Goal: Task Accomplishment & Management: Use online tool/utility

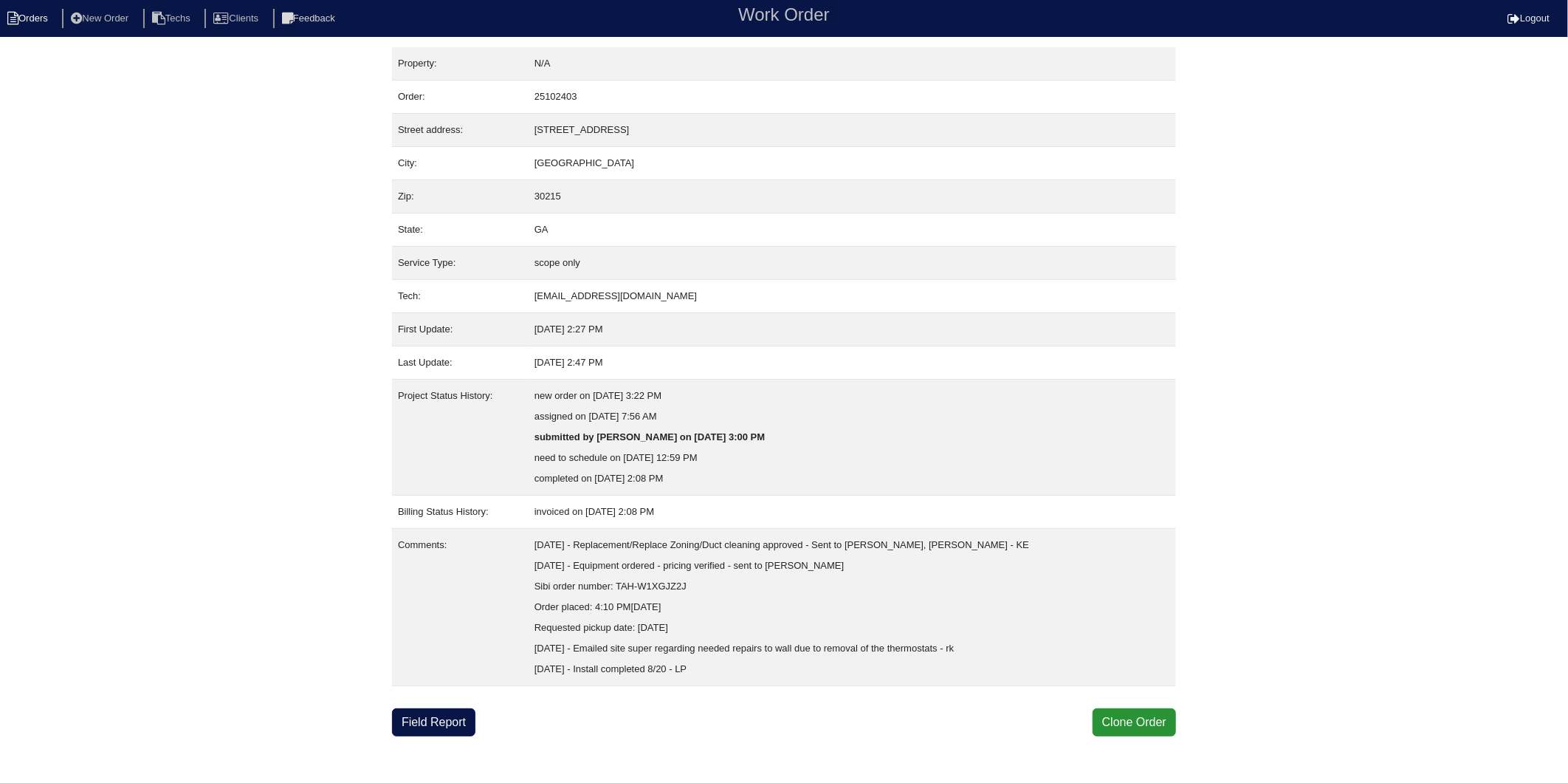
click at [23, 16] on li "Orders" at bounding box center [30, 19] width 59 height 20
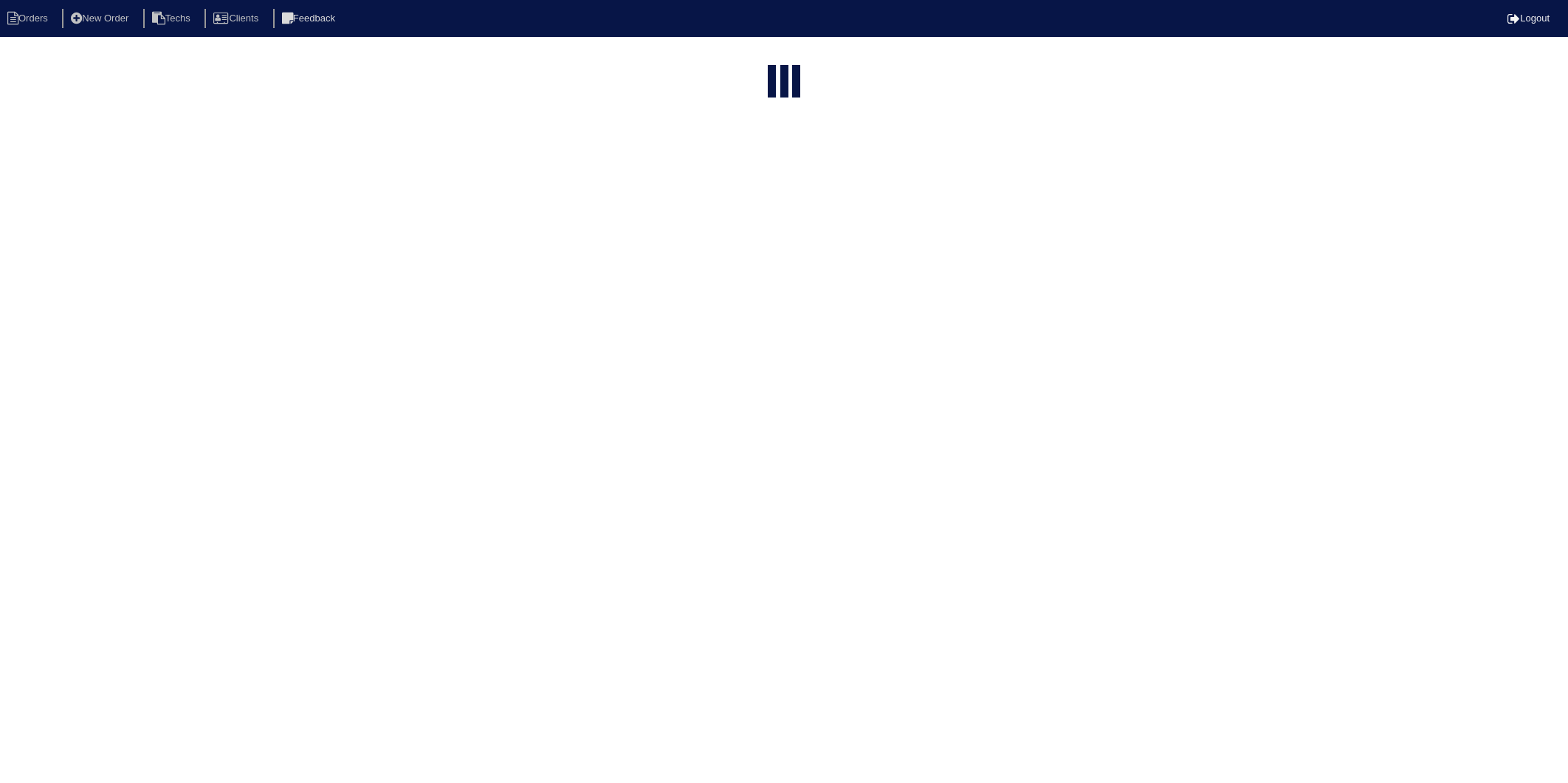
select select "15"
type input "120"
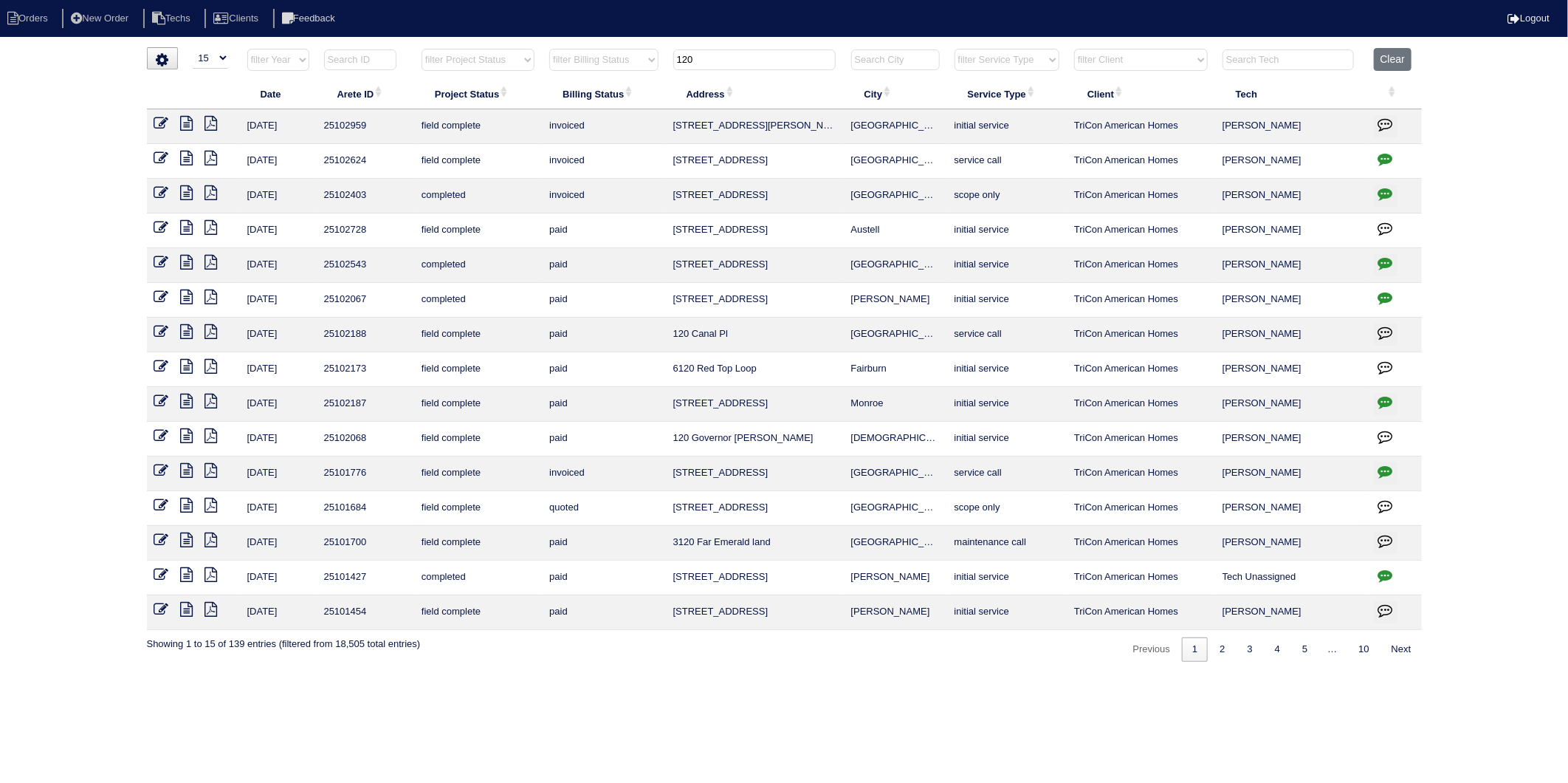
click at [1248, 63] on input "text" at bounding box center [1288, 60] width 132 height 21
type input "araete"
type input "120"
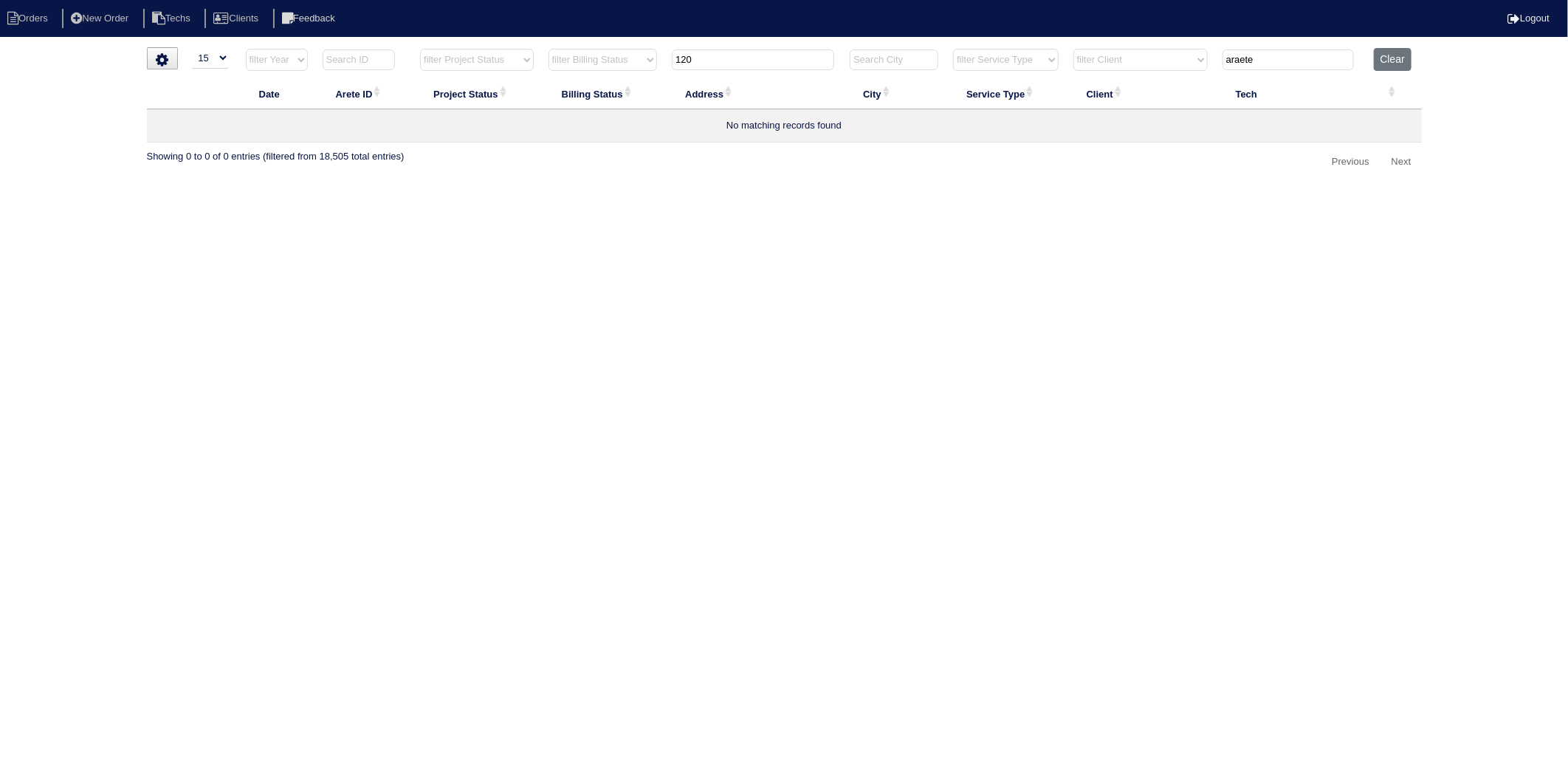
drag, startPoint x: 1265, startPoint y: 64, endPoint x: 1182, endPoint y: 74, distance: 83.6
click at [1182, 74] on tr "filter Year -- Any Year -- 2025 2024 2023 2022 2021 2020 2019 filter Project St…" at bounding box center [785, 63] width 1275 height 30
type input "arete"
type input "120"
type input "arete"
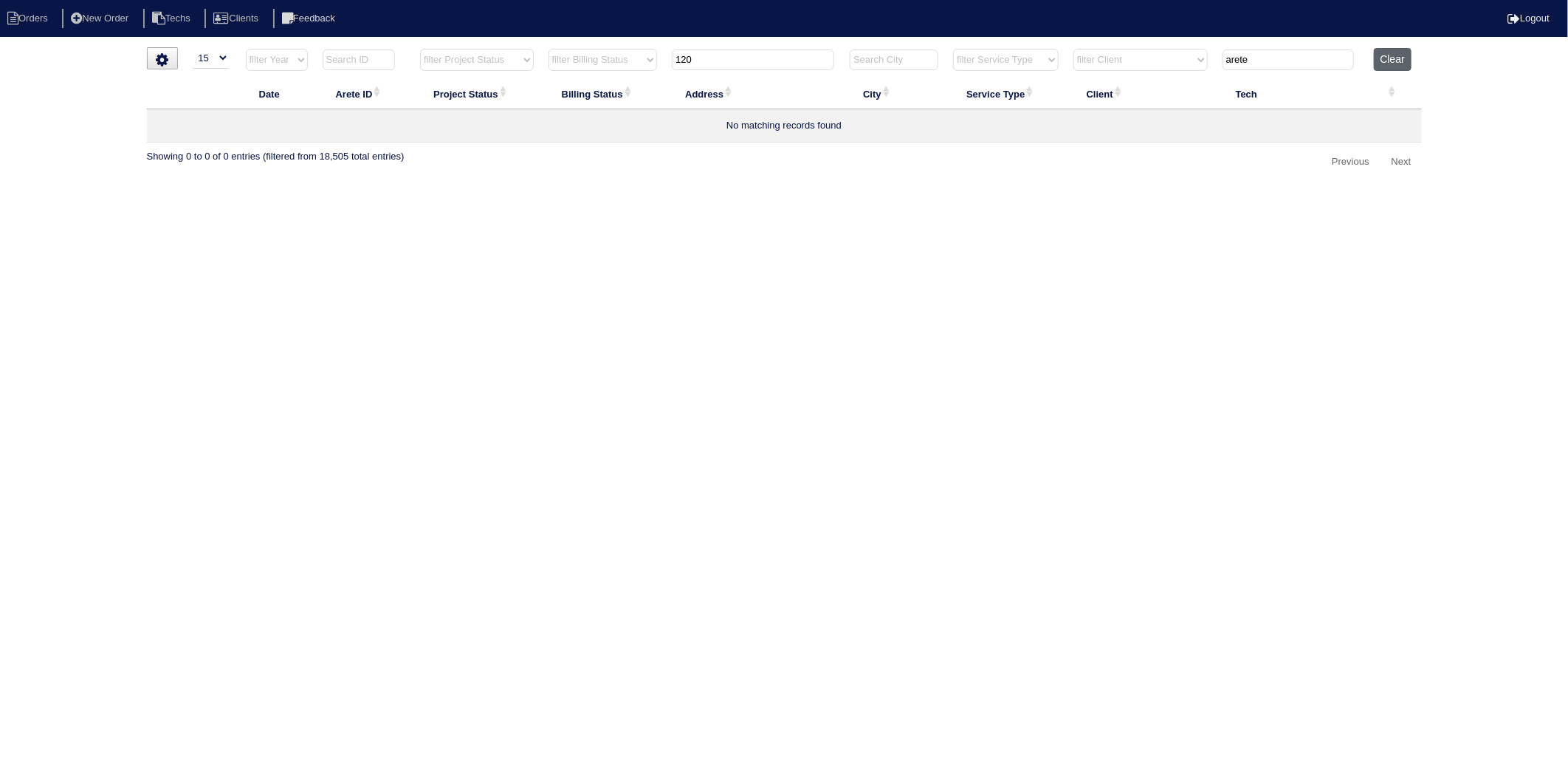
click at [1391, 60] on button "Clear" at bounding box center [1393, 59] width 38 height 23
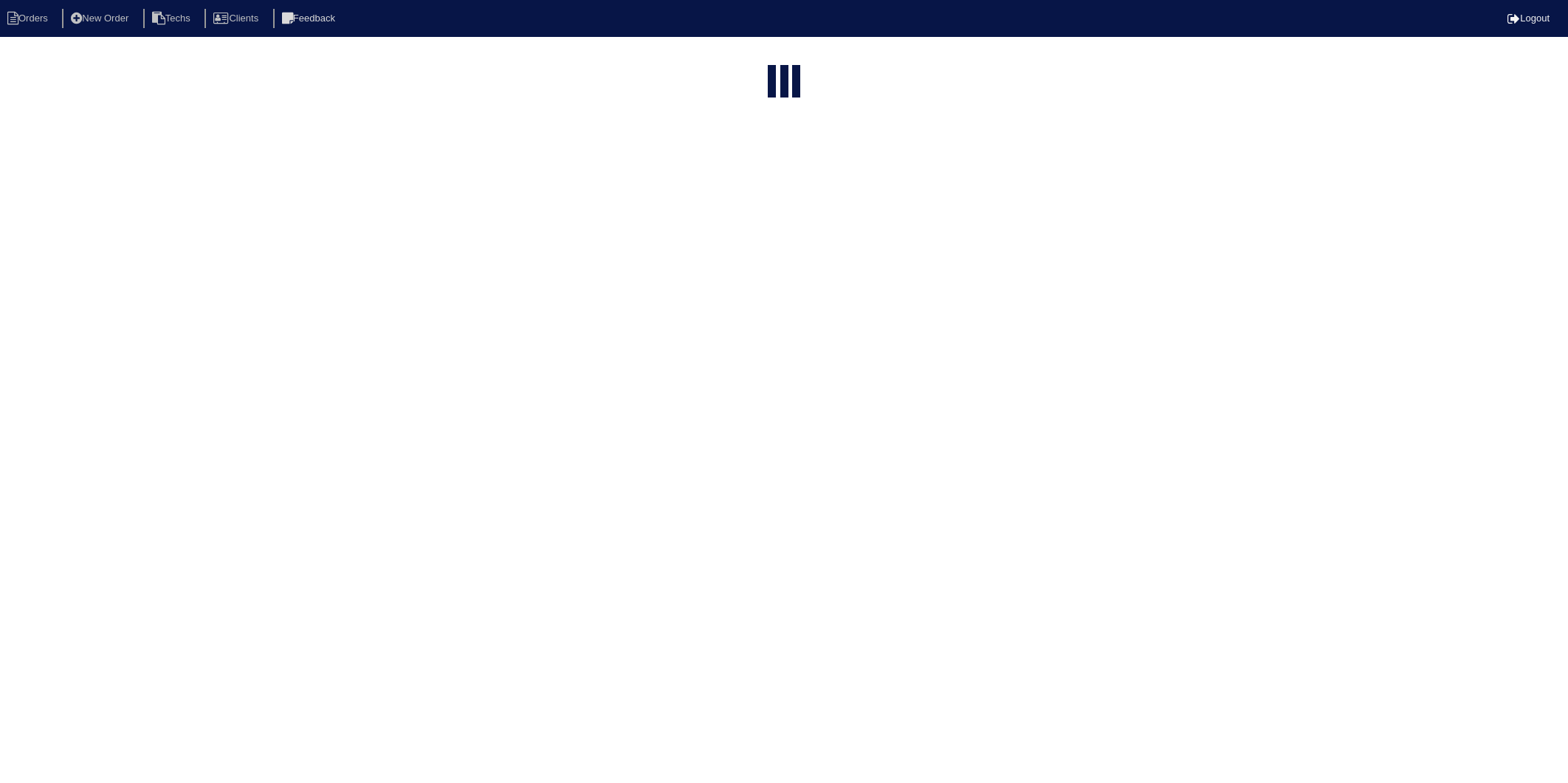
select select "15"
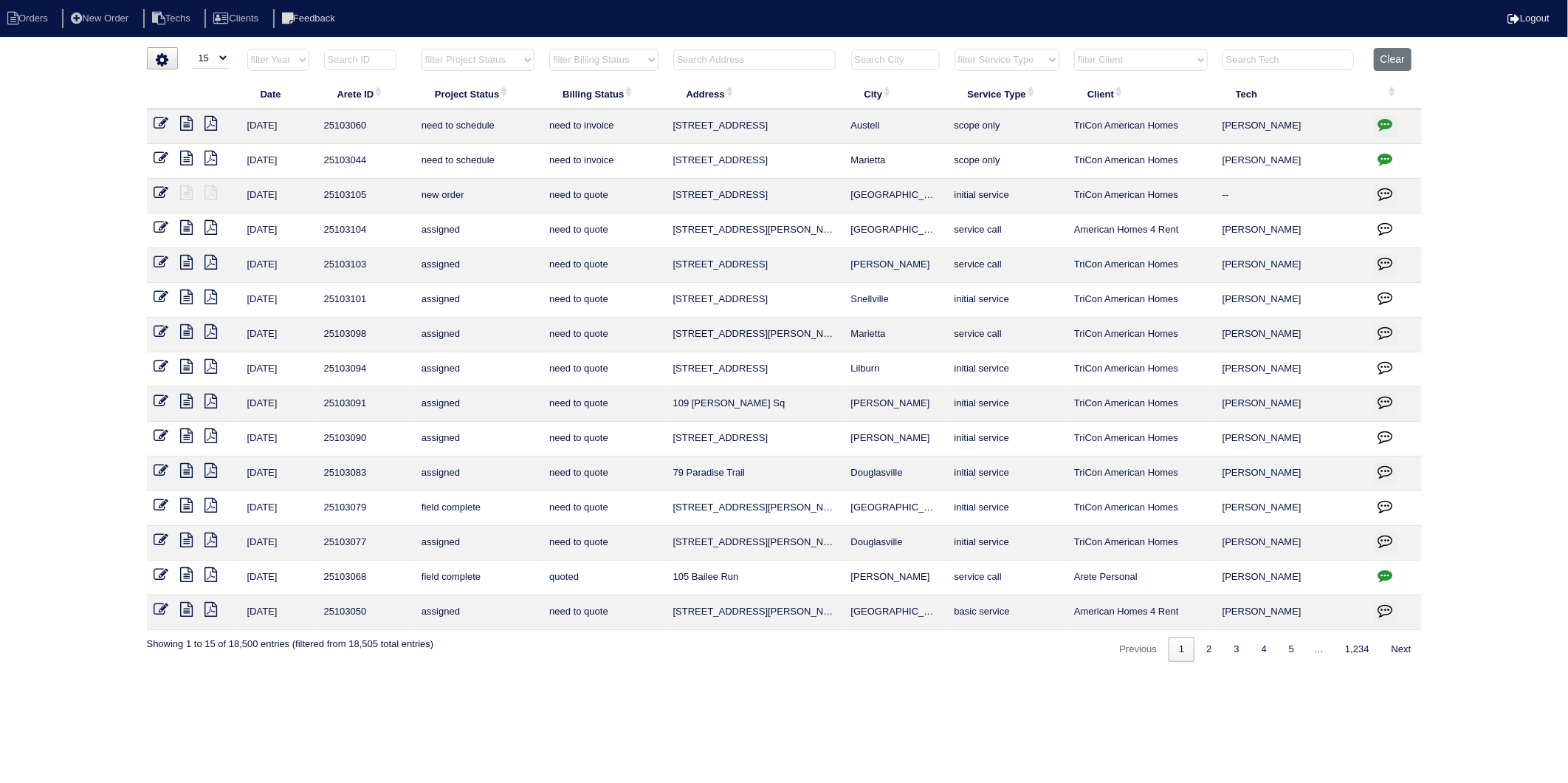
click at [1338, 68] on input "text" at bounding box center [1288, 60] width 132 height 21
click at [1116, 61] on select "filter Client -- Any Client -- [PERSON_NAME] American Homes 4 Rent Arete Person…" at bounding box center [1141, 60] width 134 height 22
click at [1075, 49] on select "filter Client -- Any Client -- [PERSON_NAME] American Homes 4 Rent Arete Person…" at bounding box center [1141, 60] width 134 height 22
select select "Arete SMG"
